Goal: Information Seeking & Learning: Learn about a topic

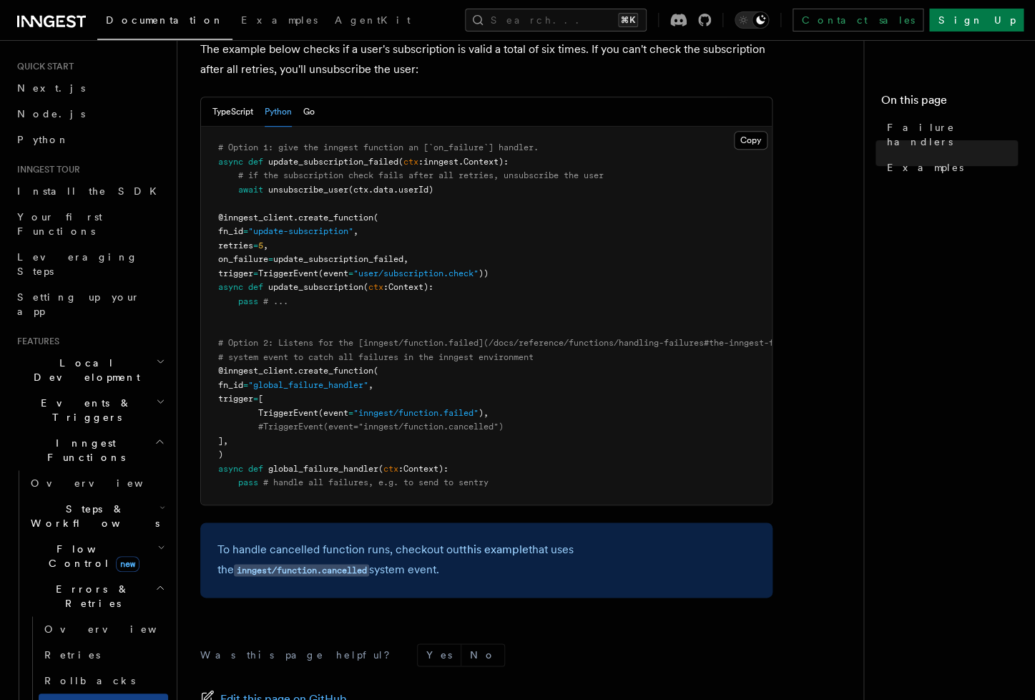
scroll to position [37, 0]
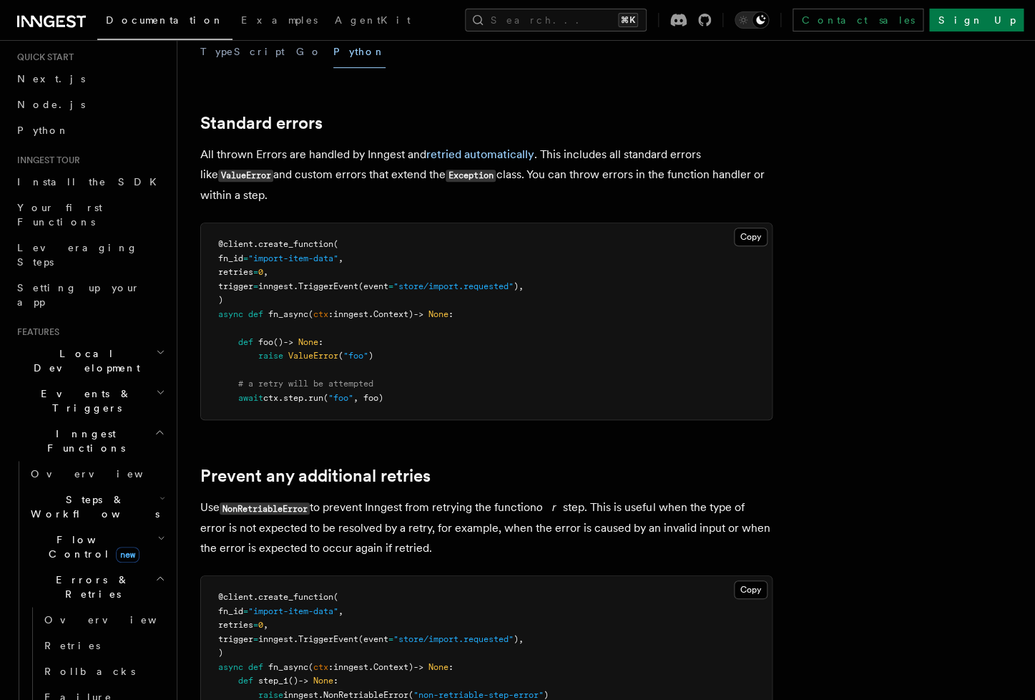
scroll to position [72, 0]
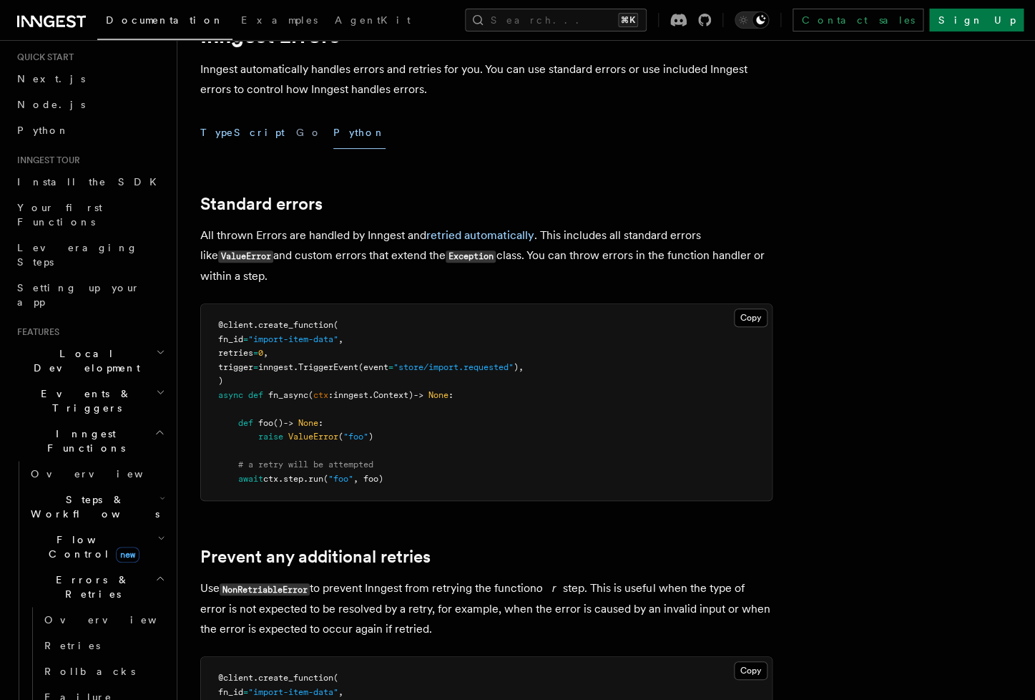
click at [215, 127] on button "TypeScript" at bounding box center [242, 133] width 84 height 32
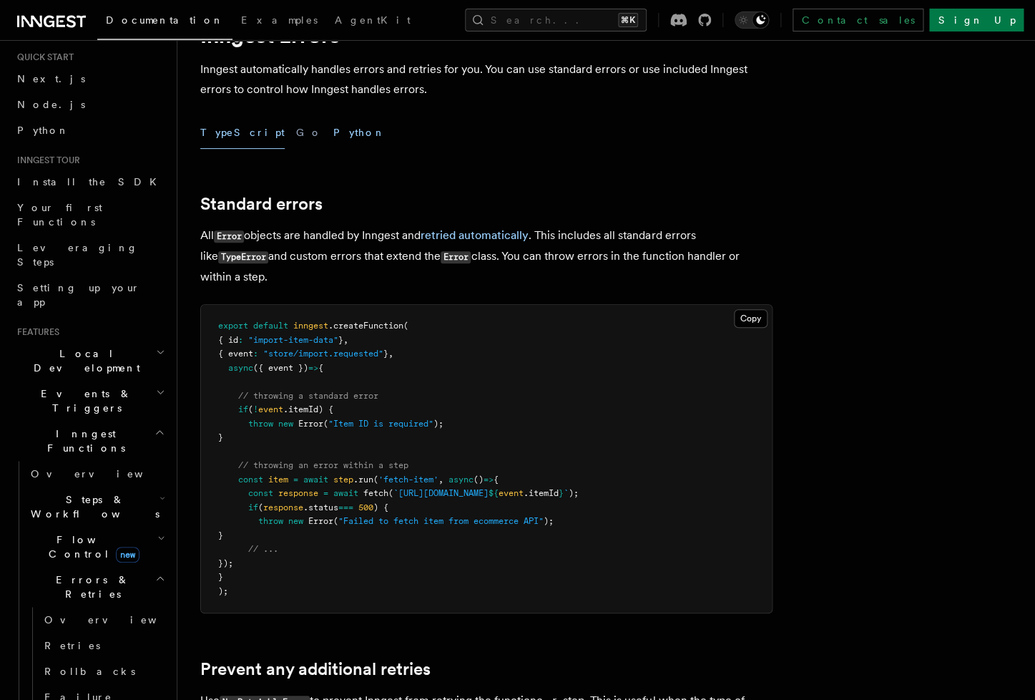
click at [333, 134] on button "Python" at bounding box center [359, 133] width 52 height 32
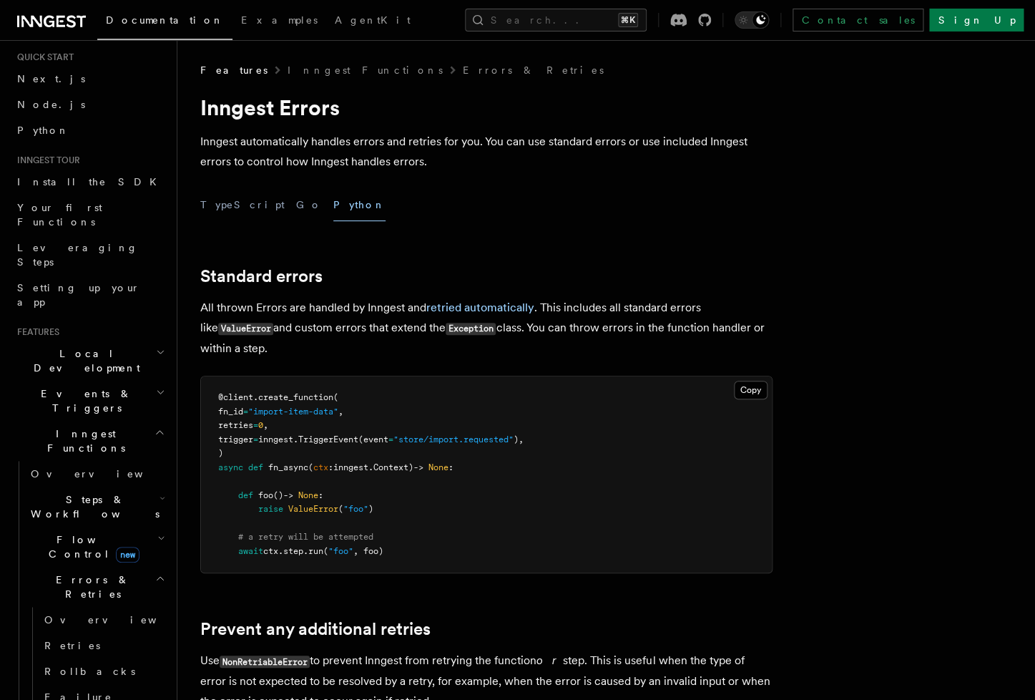
copy p "Inngest Errors - Inngest Documentation"
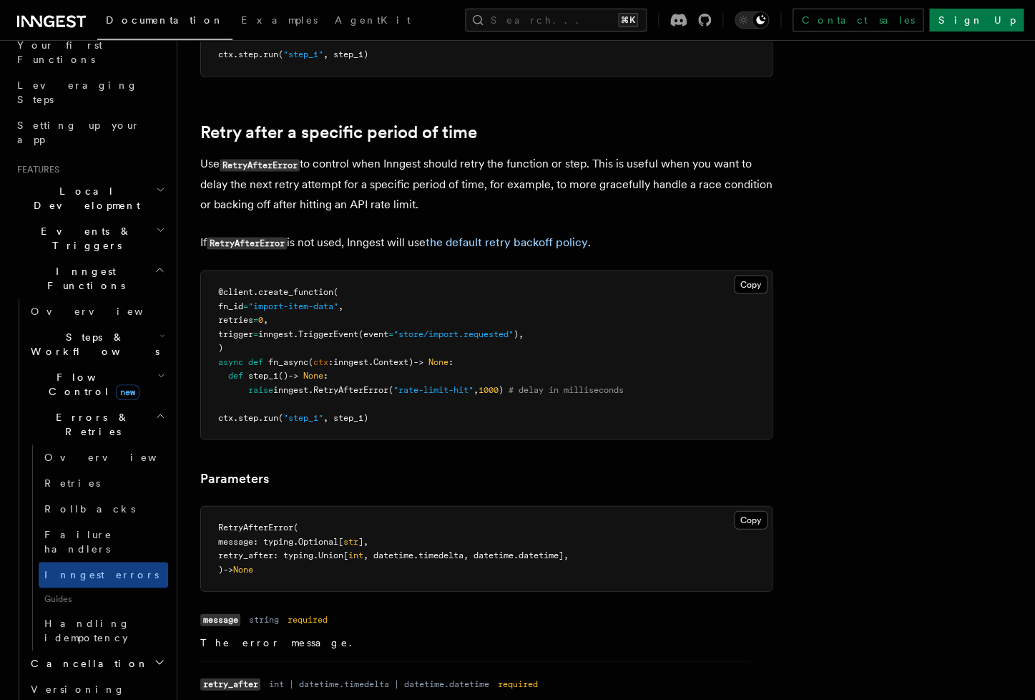
scroll to position [969, 0]
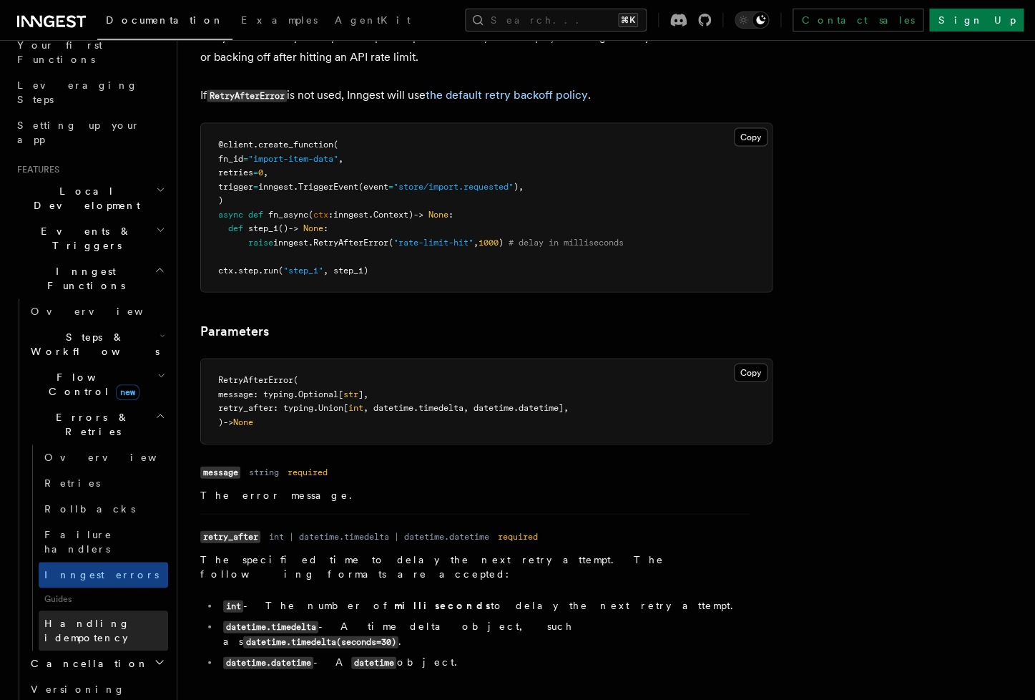
click at [85, 617] on span "Handling idempotency" at bounding box center [87, 630] width 86 height 26
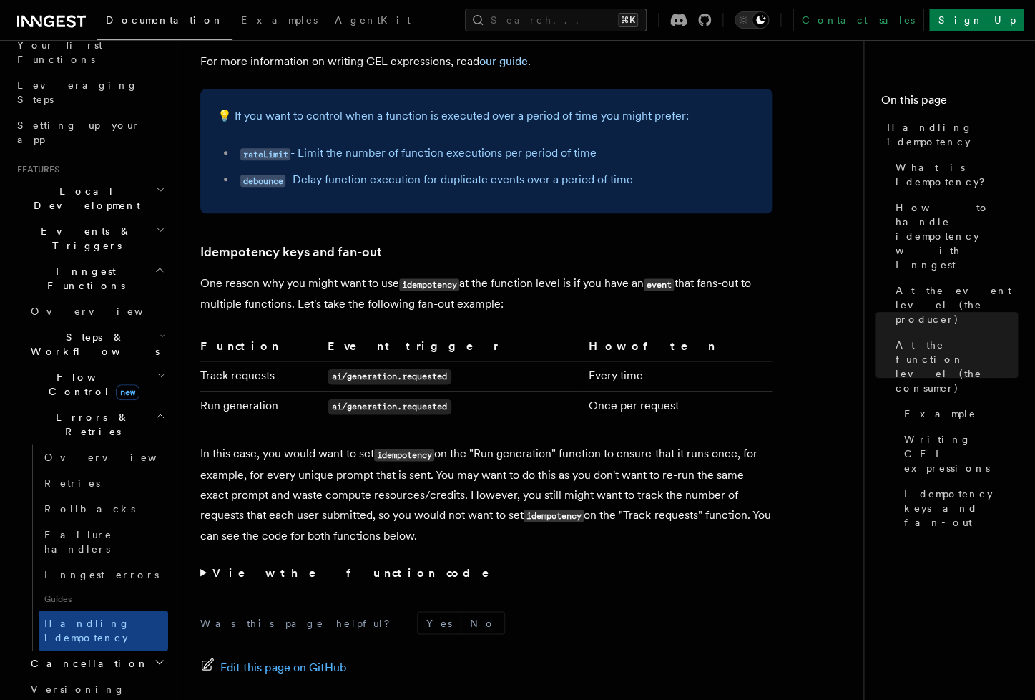
scroll to position [2769, 0]
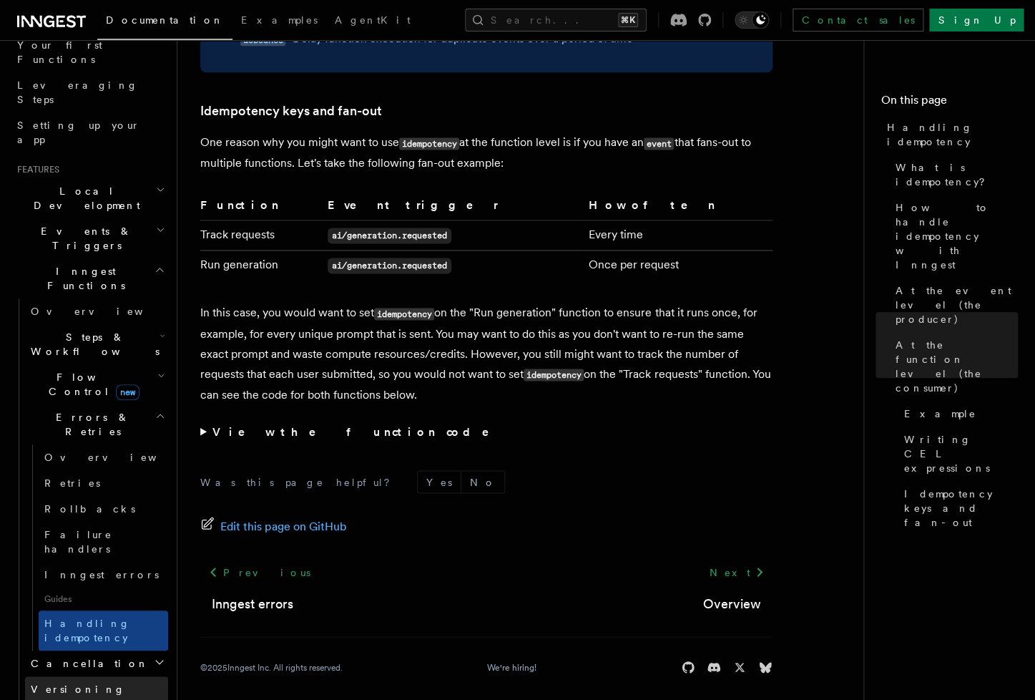
click at [70, 683] on span "Versioning" at bounding box center [78, 688] width 94 height 11
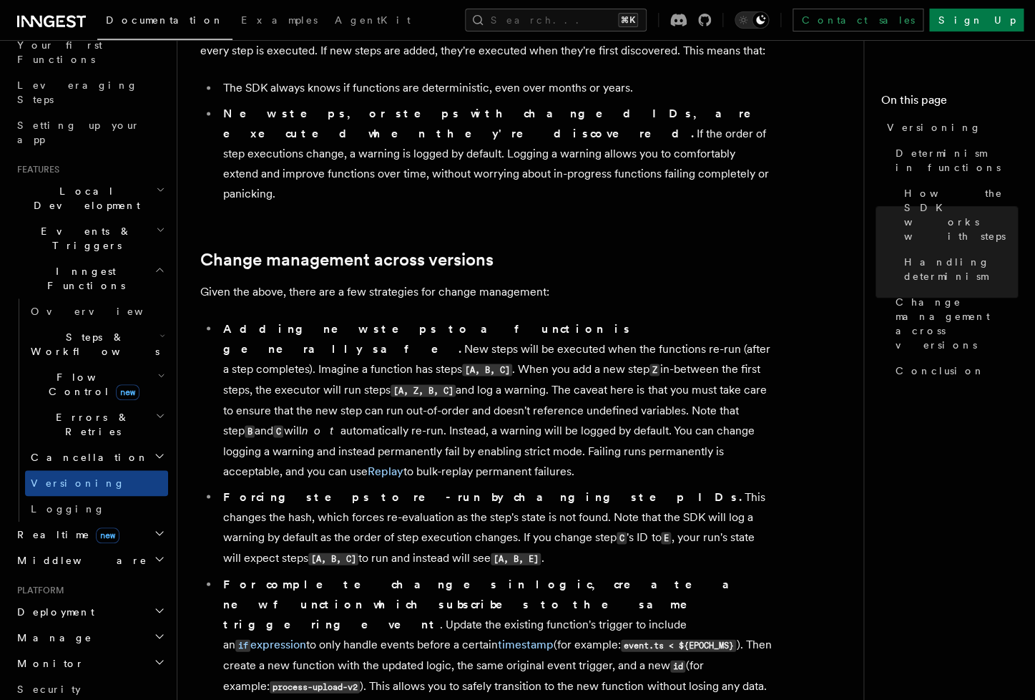
scroll to position [1085, 0]
